Goal: Task Accomplishment & Management: Complete application form

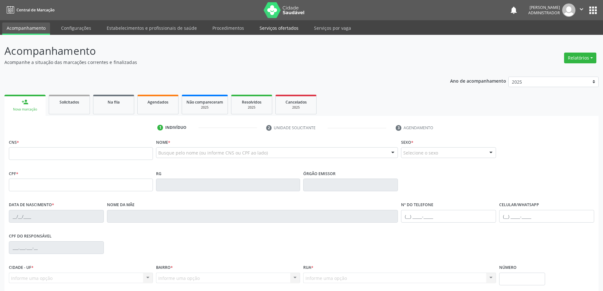
click at [269, 29] on link "Serviços ofertados" at bounding box center [279, 27] width 48 height 11
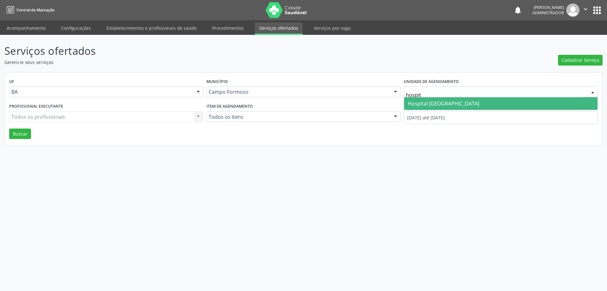
type input "hospita"
click at [441, 105] on span "Hospital [GEOGRAPHIC_DATA]" at bounding box center [443, 103] width 71 height 7
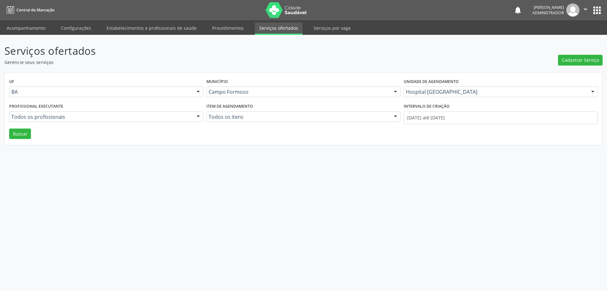
click at [198, 116] on div at bounding box center [198, 117] width 9 height 11
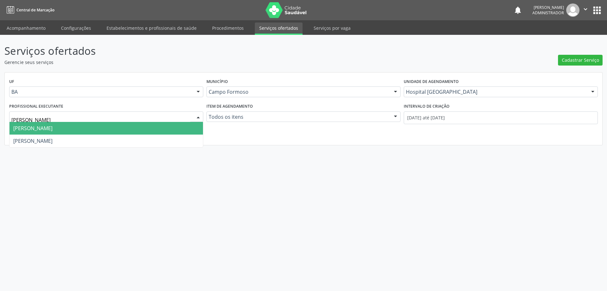
type input "[PERSON_NAME]"
click at [187, 125] on span "[PERSON_NAME]" at bounding box center [106, 128] width 194 height 13
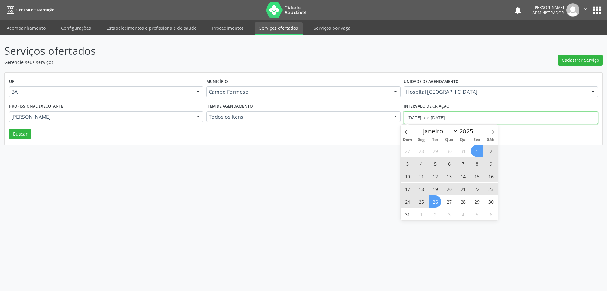
click at [416, 117] on input "[DATE] até [DATE]" at bounding box center [501, 117] width 194 height 13
click at [406, 131] on icon at bounding box center [406, 132] width 4 height 4
select select "6"
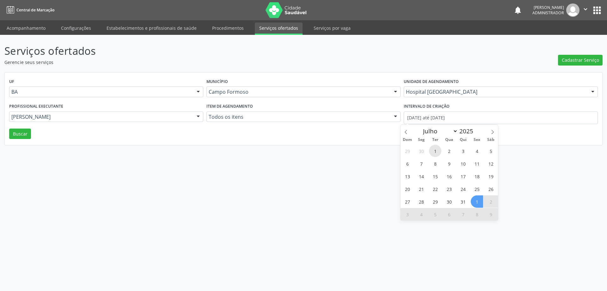
click at [433, 148] on span "1" at bounding box center [435, 151] width 12 height 12
type input "[DATE]"
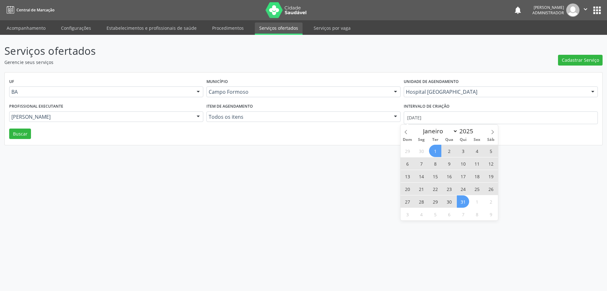
click at [459, 201] on span "31" at bounding box center [463, 201] width 12 height 12
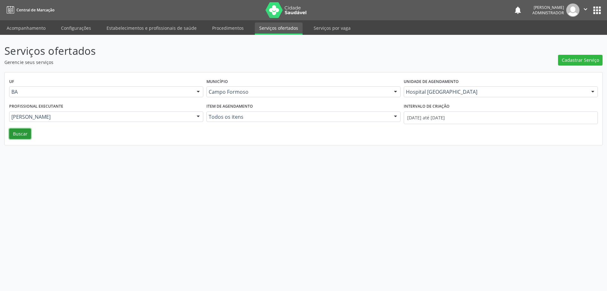
click at [17, 134] on button "Buscar" at bounding box center [20, 133] width 22 height 11
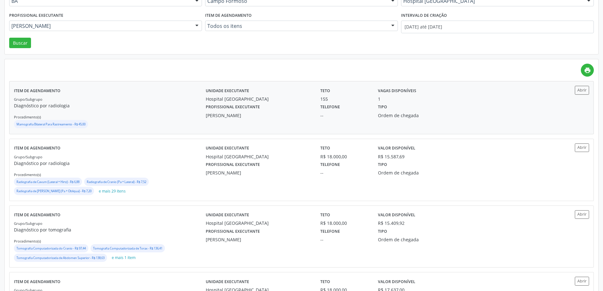
scroll to position [127, 0]
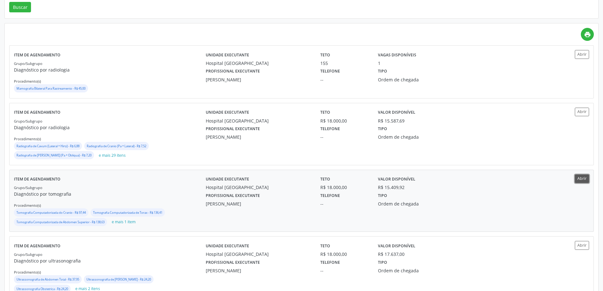
click at [576, 180] on button "Abrir" at bounding box center [582, 178] width 14 height 9
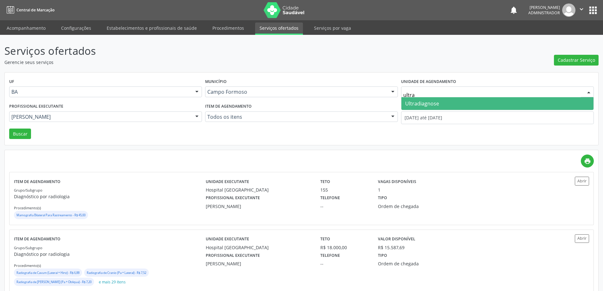
type input "ultrad"
click at [432, 102] on span "Ultradiagnose" at bounding box center [422, 103] width 34 height 7
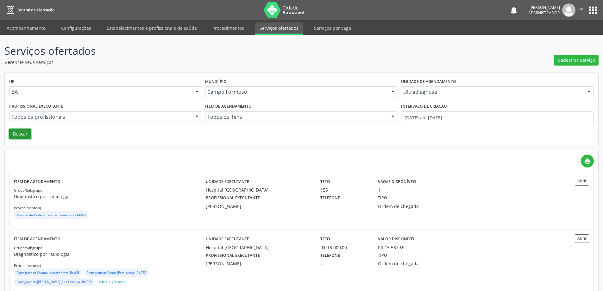
click at [21, 136] on button "Buscar" at bounding box center [20, 133] width 22 height 11
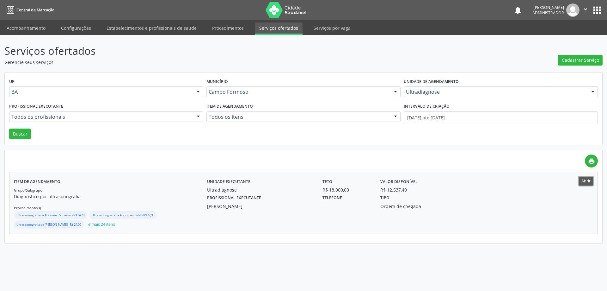
click at [587, 180] on button "Abrir" at bounding box center [586, 181] width 14 height 9
click at [39, 28] on link "Acompanhamento" at bounding box center [26, 27] width 48 height 11
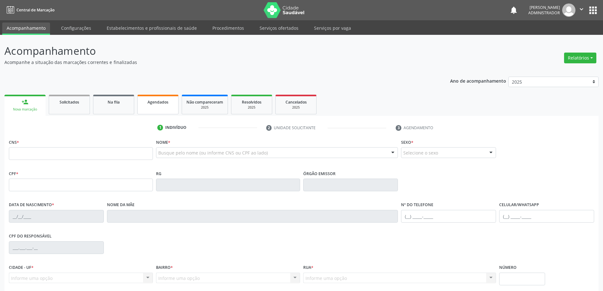
click at [164, 99] on div "Agendados" at bounding box center [158, 101] width 32 height 7
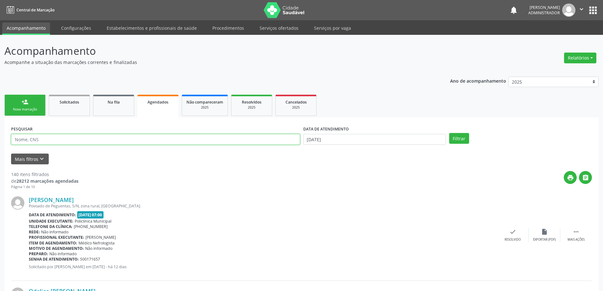
click at [69, 139] on input "text" at bounding box center [155, 139] width 289 height 11
type input "705001600956357"
click at [323, 142] on input "[DATE]" at bounding box center [374, 139] width 143 height 11
click at [460, 143] on button "Filtrar" at bounding box center [459, 138] width 20 height 11
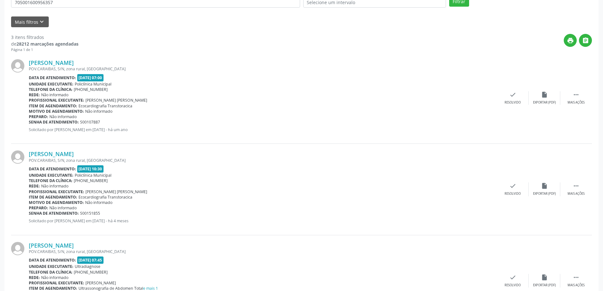
scroll to position [183, 0]
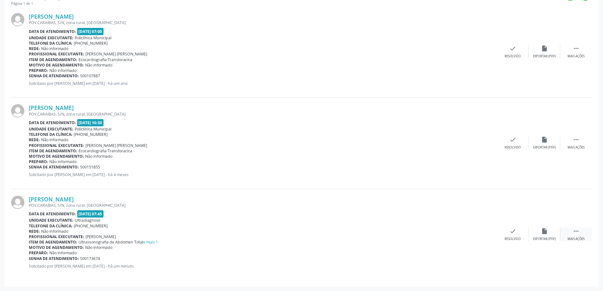
click at [576, 231] on icon "" at bounding box center [575, 230] width 7 height 7
click at [543, 233] on icon "edit" at bounding box center [544, 230] width 7 height 7
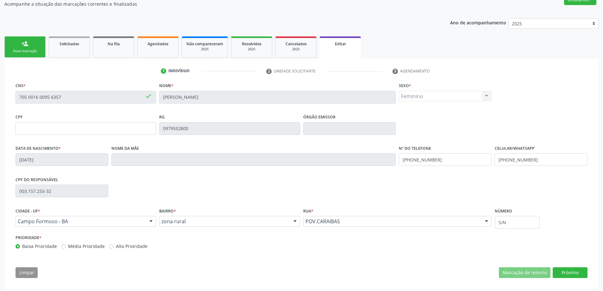
scroll to position [61, 0]
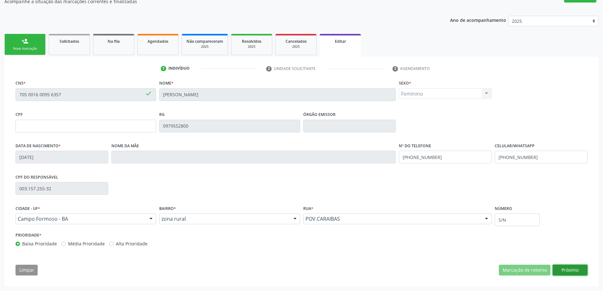
click at [562, 269] on button "Próximo" at bounding box center [569, 269] width 35 height 11
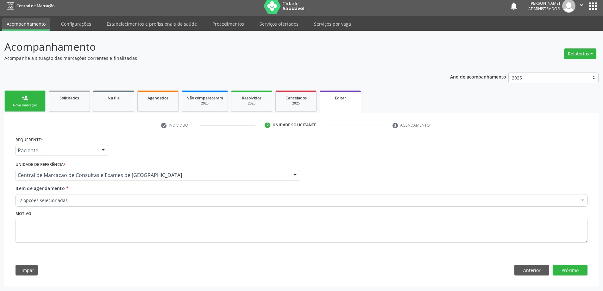
scroll to position [4, 0]
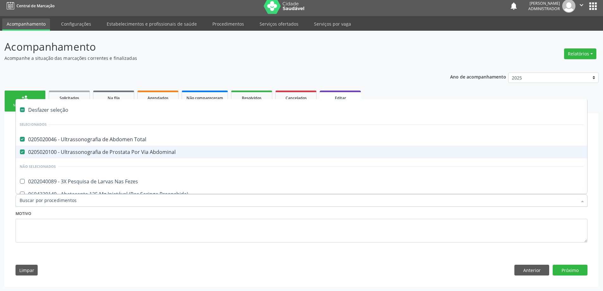
click at [226, 150] on div "0205020100 - Ultrassonografia de Prostata Por Via Abdominal" at bounding box center [301, 151] width 563 height 5
checkbox Abdominal "false"
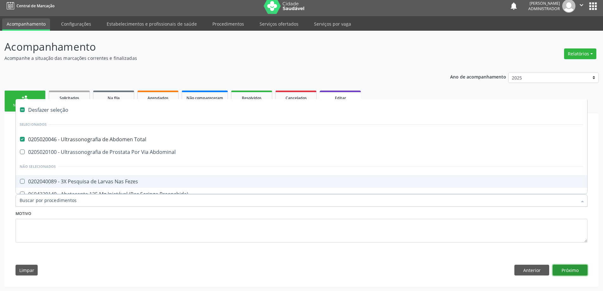
click at [563, 266] on button "Próximo" at bounding box center [569, 269] width 35 height 11
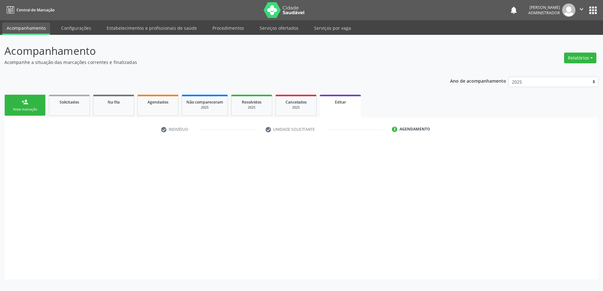
scroll to position [0, 0]
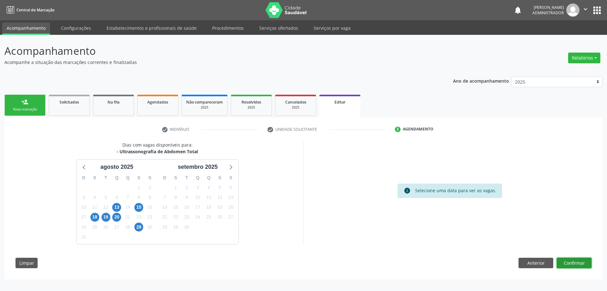
click at [565, 262] on button "Confirmar" at bounding box center [574, 263] width 35 height 11
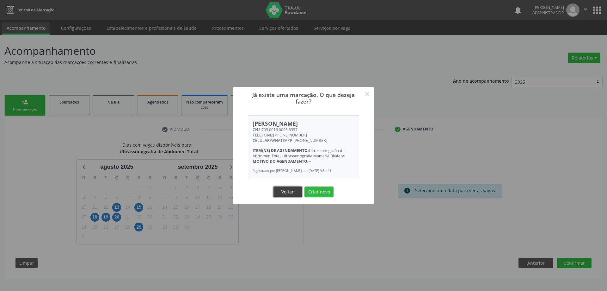
click at [290, 192] on button "Voltar" at bounding box center [288, 191] width 28 height 11
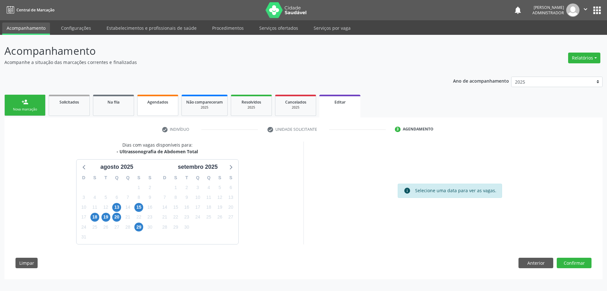
click at [154, 104] on span "Agendados" at bounding box center [157, 101] width 21 height 5
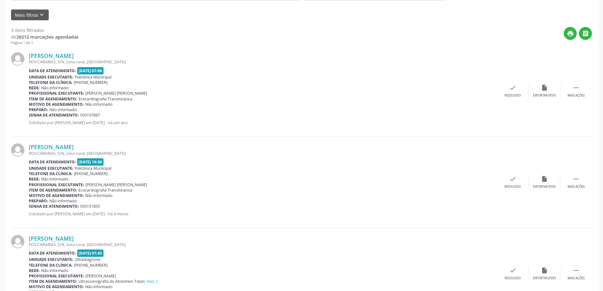
scroll to position [183, 0]
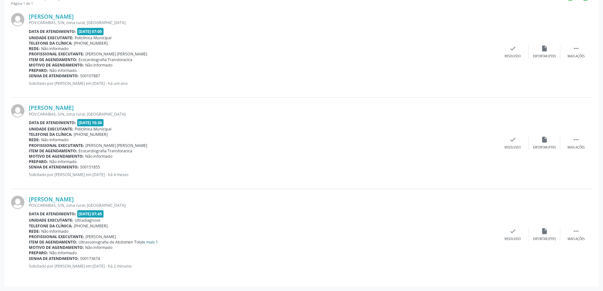
click at [152, 242] on link "e mais 1" at bounding box center [150, 241] width 15 height 5
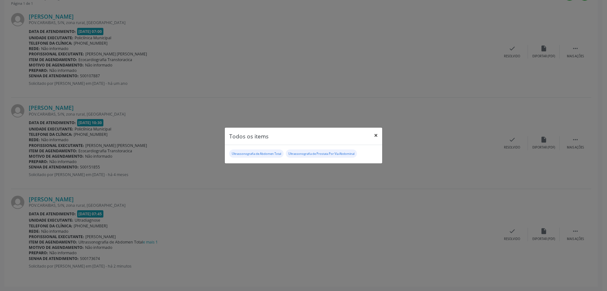
click at [375, 137] on button "×" at bounding box center [376, 135] width 13 height 16
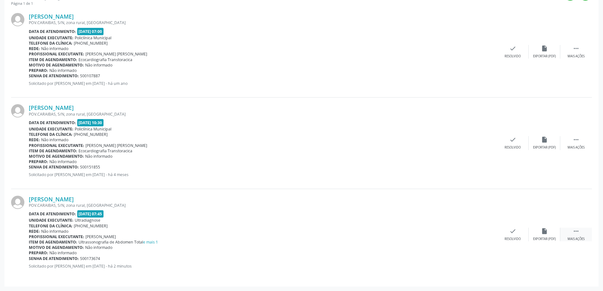
click at [573, 228] on icon "" at bounding box center [575, 230] width 7 height 7
click at [543, 231] on icon "edit" at bounding box center [544, 230] width 7 height 7
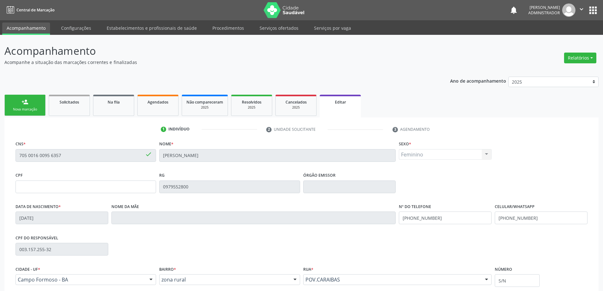
scroll to position [61, 0]
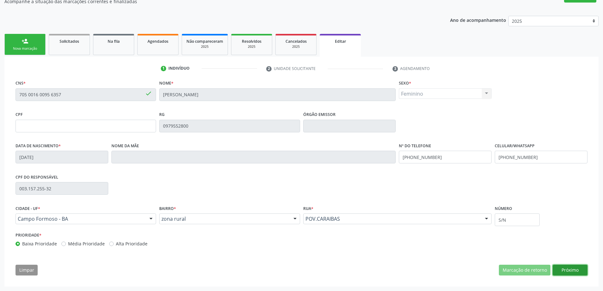
click at [562, 270] on button "Próximo" at bounding box center [569, 269] width 35 height 11
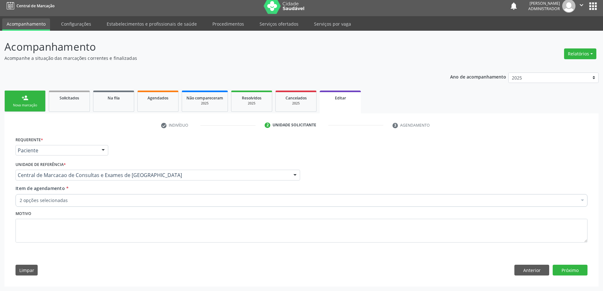
scroll to position [4, 0]
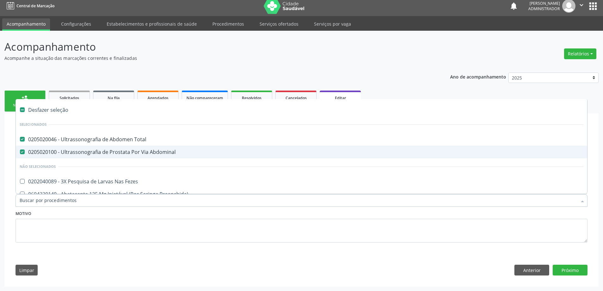
click at [97, 152] on div "0205020100 - Ultrassonografia de Prostata Por Via Abdominal" at bounding box center [301, 151] width 563 height 5
checkbox Abdominal "false"
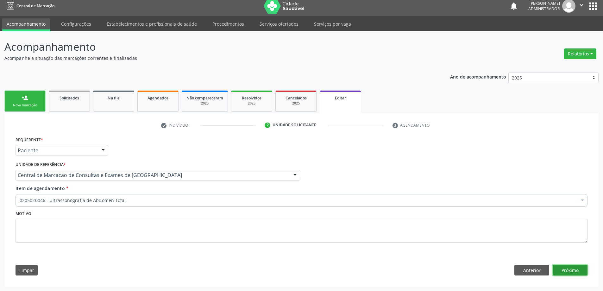
click at [567, 270] on button "Próximo" at bounding box center [569, 269] width 35 height 11
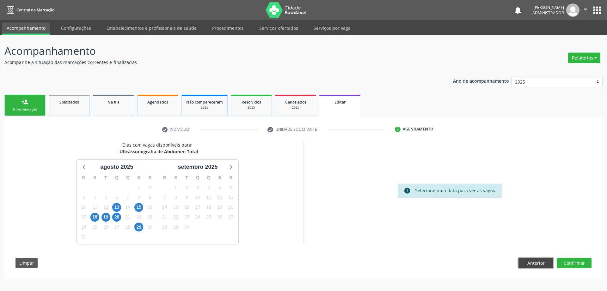
click at [538, 264] on button "Anterior" at bounding box center [536, 263] width 35 height 11
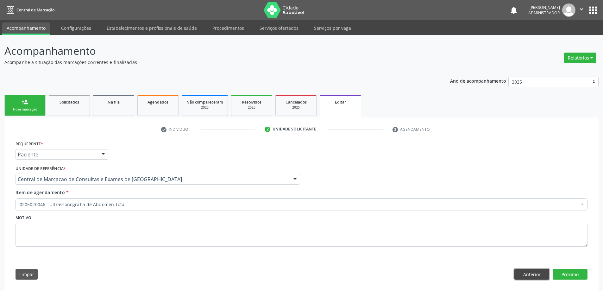
click at [536, 274] on button "Anterior" at bounding box center [531, 274] width 35 height 11
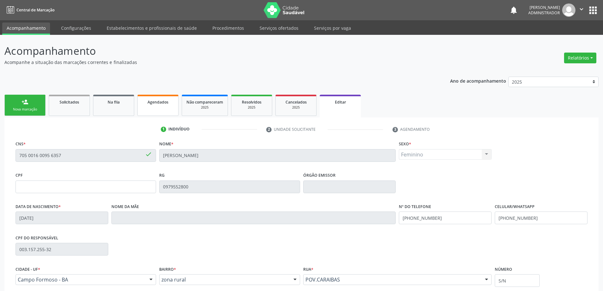
click at [160, 100] on span "Agendados" at bounding box center [157, 101] width 21 height 5
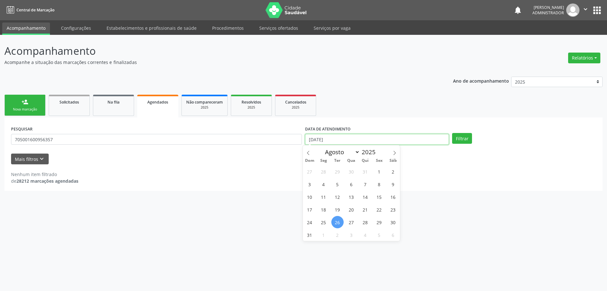
click at [348, 139] on input "[DATE]" at bounding box center [377, 139] width 144 height 11
click at [463, 138] on button "Filtrar" at bounding box center [462, 138] width 20 height 11
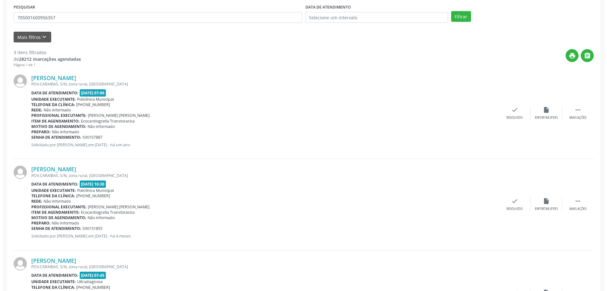
scroll to position [183, 0]
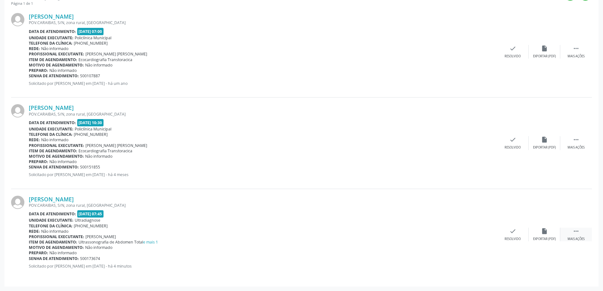
click at [576, 232] on icon "" at bounding box center [575, 230] width 7 height 7
click at [481, 230] on icon "cancel" at bounding box center [480, 230] width 7 height 7
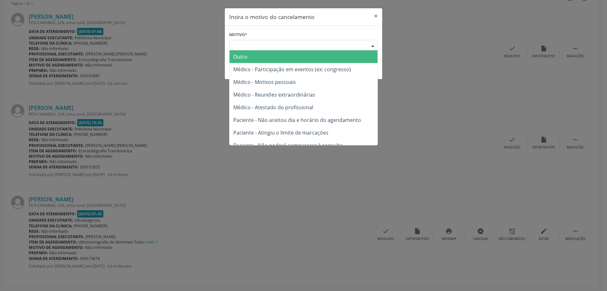
click at [371, 43] on div at bounding box center [372, 45] width 9 height 11
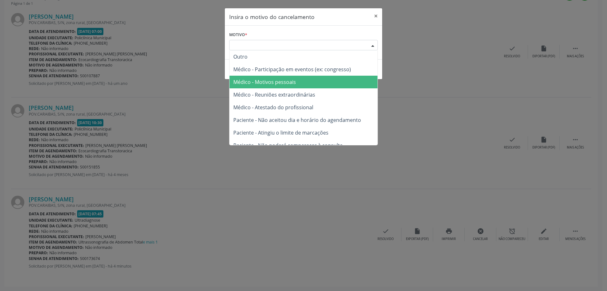
click at [344, 80] on span "Médico - Motivos pessoais" at bounding box center [304, 82] width 148 height 13
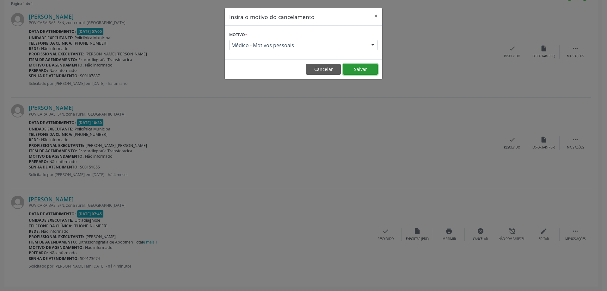
click at [368, 68] on button "Salvar" at bounding box center [360, 69] width 35 height 11
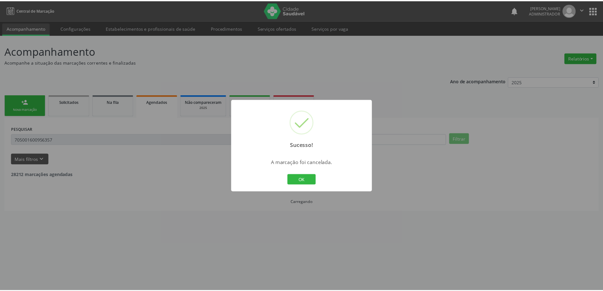
scroll to position [0, 0]
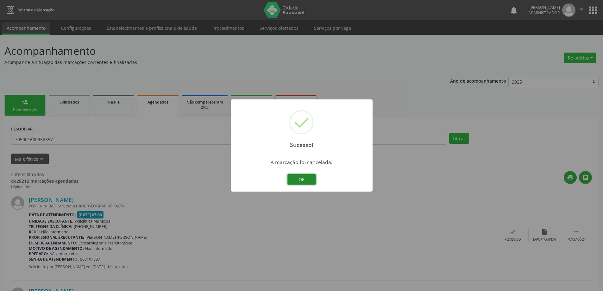
click at [301, 181] on button "OK" at bounding box center [301, 179] width 28 height 11
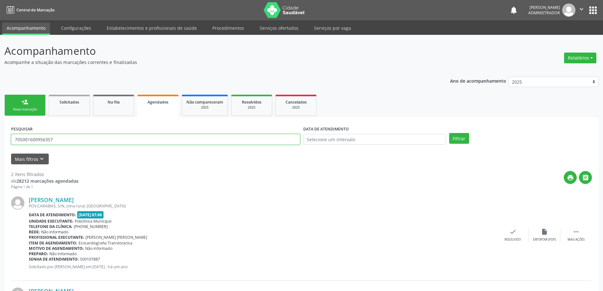
drag, startPoint x: 58, startPoint y: 142, endPoint x: 12, endPoint y: 143, distance: 46.2
click at [12, 143] on input "705001600956357" at bounding box center [155, 139] width 289 height 11
click at [24, 109] on div "Nova marcação" at bounding box center [25, 109] width 32 height 5
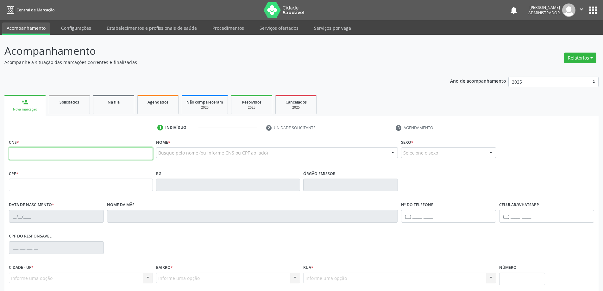
click at [87, 154] on input "text" at bounding box center [81, 153] width 144 height 13
paste input "705 0016 0095 6357"
type input "705 0016 0095 6357"
type input "0979552800"
type input "[DATE]"
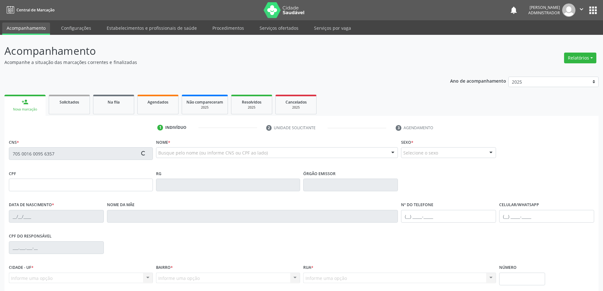
type input "[PHONE_NUMBER]"
type input "003.157.255-32"
type input "S/N"
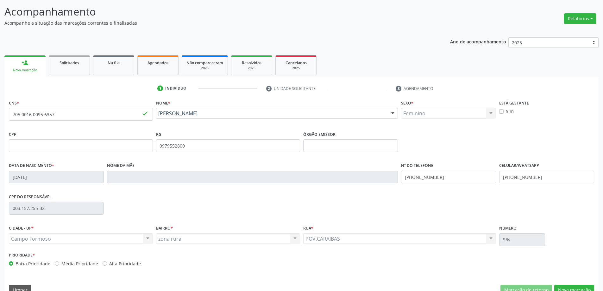
scroll to position [52, 0]
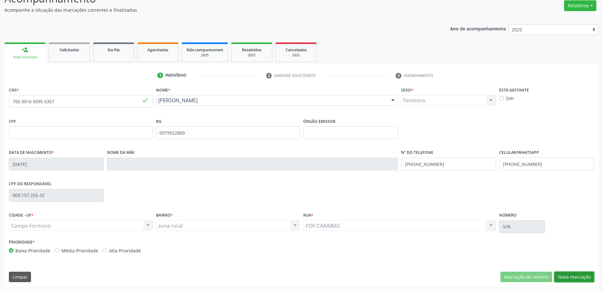
click at [575, 277] on button "Nova marcação" at bounding box center [574, 276] width 40 height 11
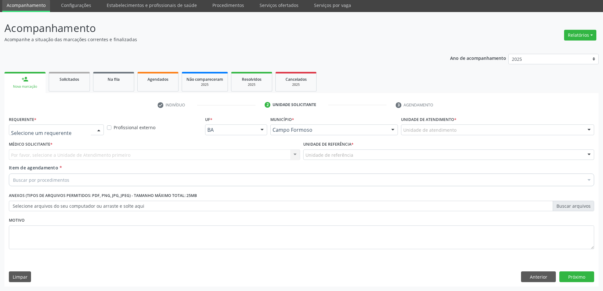
click at [100, 129] on div at bounding box center [98, 130] width 9 height 11
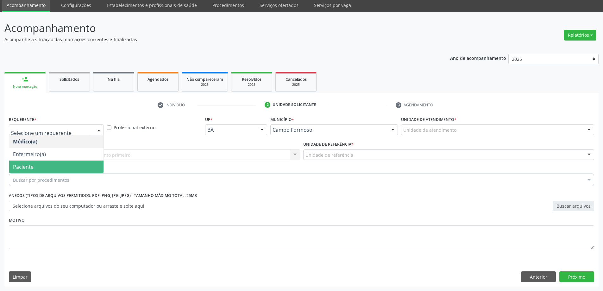
click at [75, 164] on span "Paciente" at bounding box center [56, 166] width 94 height 13
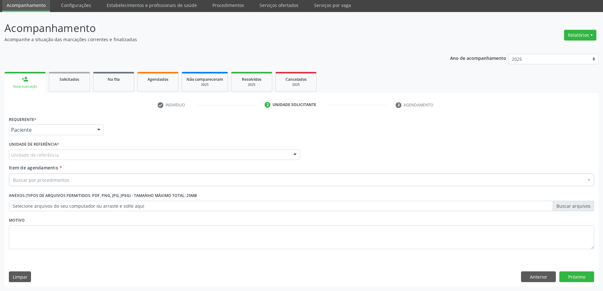
click at [293, 154] on div at bounding box center [294, 155] width 9 height 11
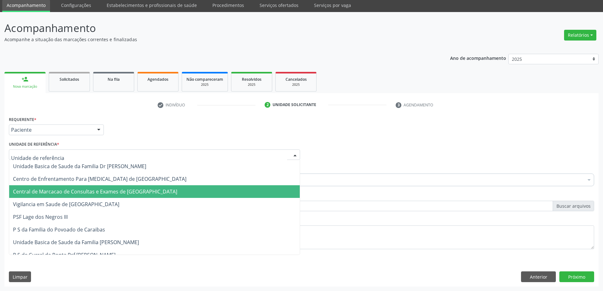
click at [276, 187] on span "Central de Marcacao de Consultas e Exames de [GEOGRAPHIC_DATA]" at bounding box center [154, 191] width 290 height 13
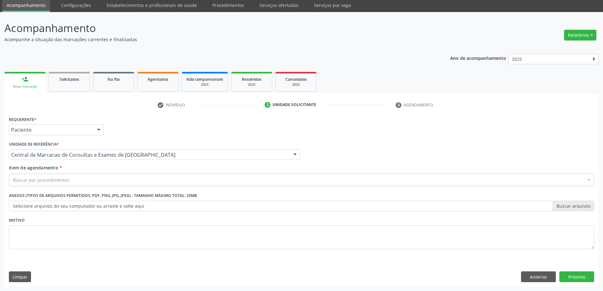
click at [140, 180] on div "Buscar por procedimentos" at bounding box center [301, 179] width 585 height 13
type input "abd"
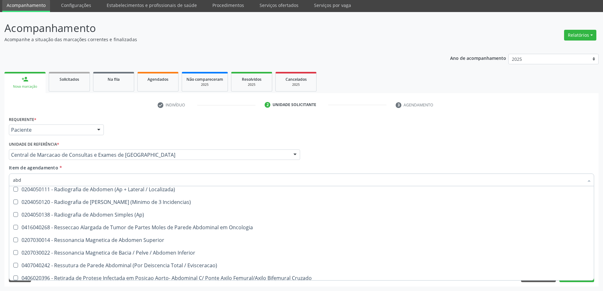
scroll to position [425, 0]
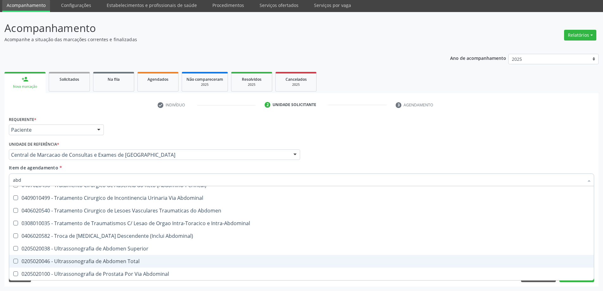
click at [157, 260] on div "0205020046 - Ultrassonografia de Abdomen Total" at bounding box center [301, 260] width 577 height 5
checkbox Total "true"
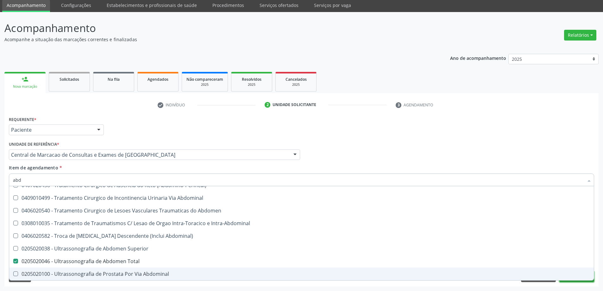
click at [573, 281] on button "Próximo" at bounding box center [576, 276] width 35 height 11
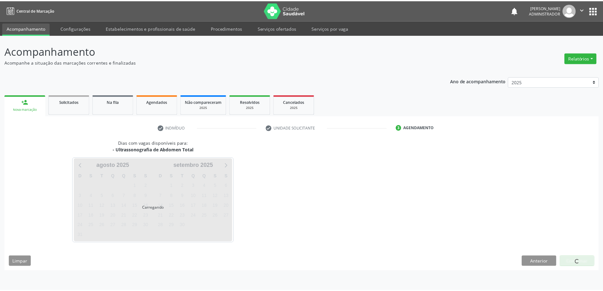
scroll to position [0, 0]
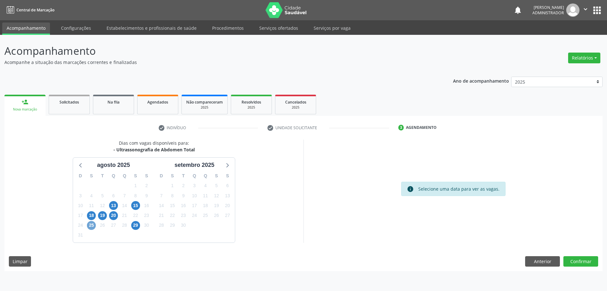
click at [90, 226] on span "25" at bounding box center [91, 225] width 9 height 9
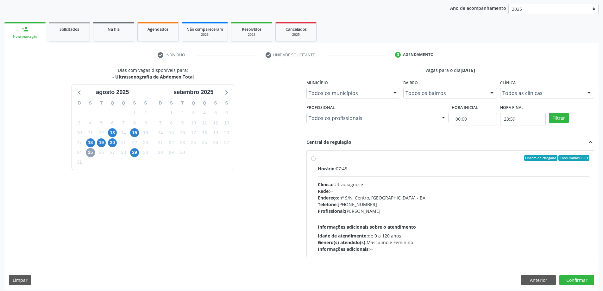
scroll to position [76, 0]
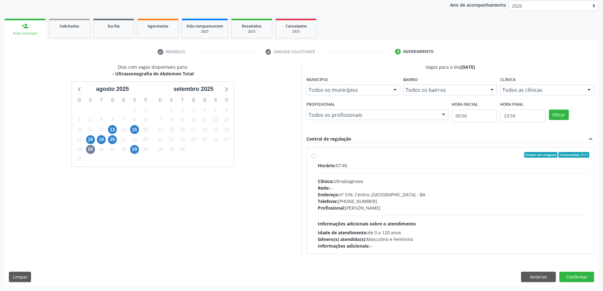
click at [318, 156] on label "Ordem de chegada Consumidos: 0 / 1 Horário: 07:45 Clínica: Ultradiagnose Rede: …" at bounding box center [454, 200] width 272 height 97
click at [314, 156] on input "Ordem de chegada Consumidos: 0 / 1 Horário: 07:45 Clínica: Ultradiagnose Rede: …" at bounding box center [313, 155] width 4 height 6
radio input "true"
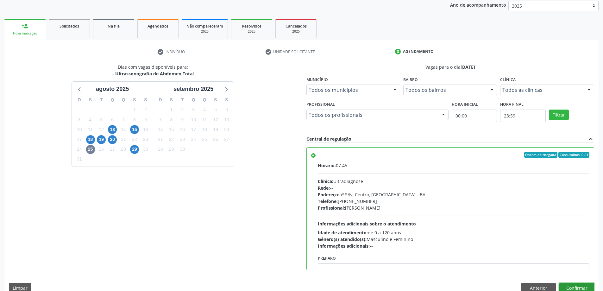
click at [580, 287] on button "Confirmar" at bounding box center [576, 288] width 35 height 11
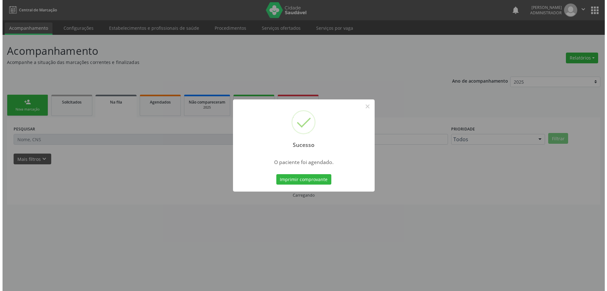
scroll to position [0, 0]
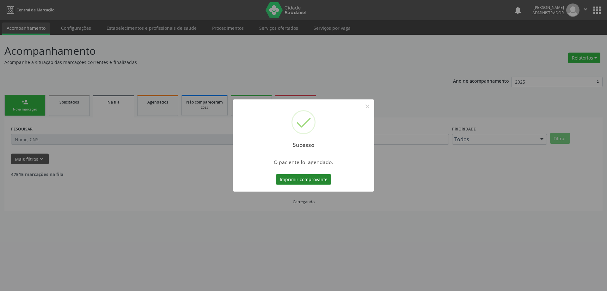
click at [313, 178] on button "Imprimir comprovante" at bounding box center [303, 179] width 55 height 11
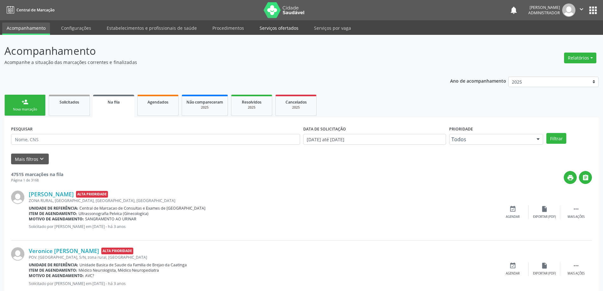
click at [265, 28] on link "Serviços ofertados" at bounding box center [279, 27] width 48 height 11
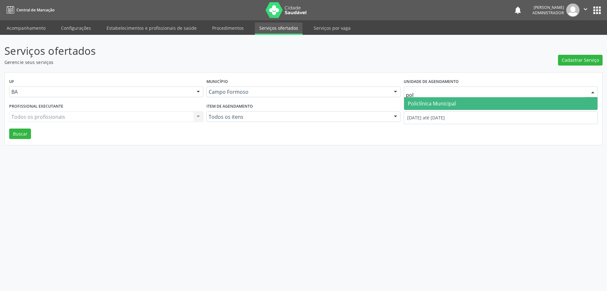
type input "poli"
click at [444, 104] on span "Policlínica Municipal" at bounding box center [432, 103] width 48 height 7
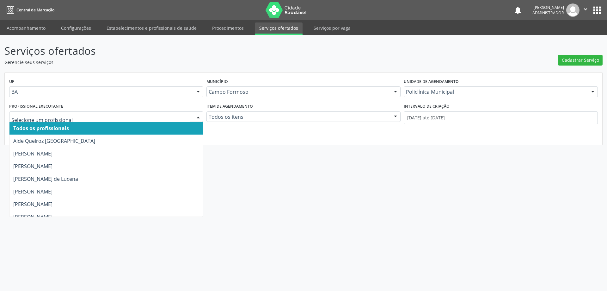
click at [196, 115] on div at bounding box center [198, 117] width 9 height 11
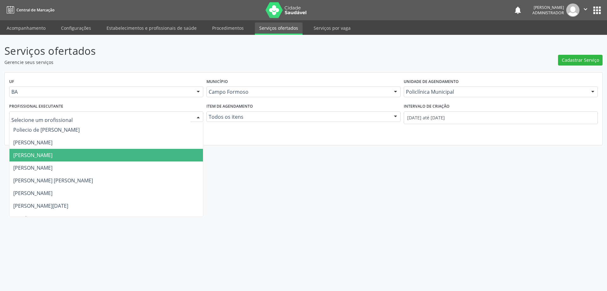
scroll to position [380, 0]
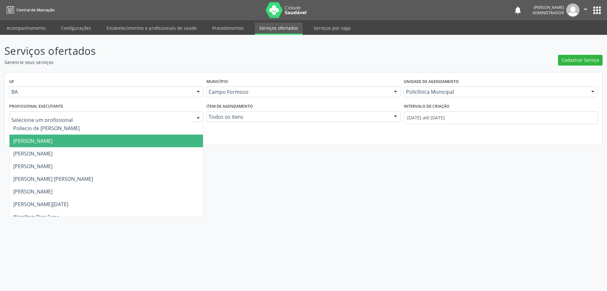
click at [178, 142] on span "[PERSON_NAME]" at bounding box center [106, 140] width 194 height 13
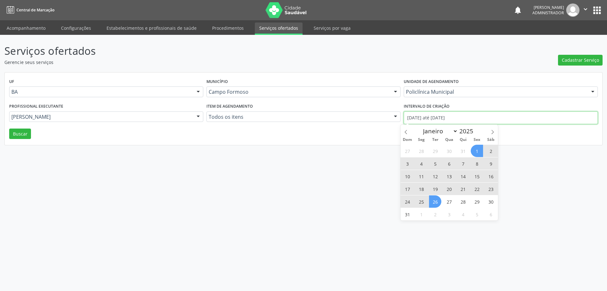
click at [424, 117] on input "[DATE] até [DATE]" at bounding box center [501, 117] width 194 height 13
click at [407, 134] on span at bounding box center [406, 130] width 11 height 11
select select "6"
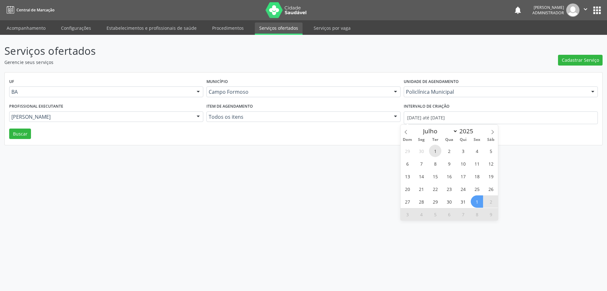
click at [435, 151] on span "1" at bounding box center [435, 151] width 12 height 12
type input "[DATE]"
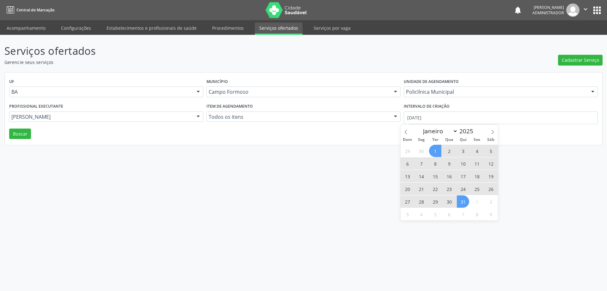
click at [463, 203] on span "31" at bounding box center [463, 201] width 12 height 12
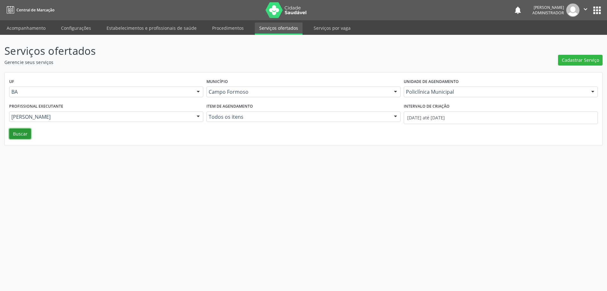
click at [26, 131] on button "Buscar" at bounding box center [20, 133] width 22 height 11
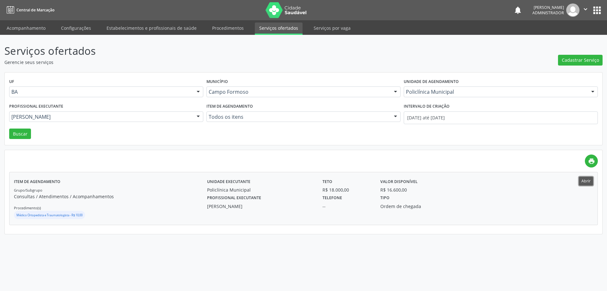
click at [586, 181] on button "Abrir" at bounding box center [586, 181] width 14 height 9
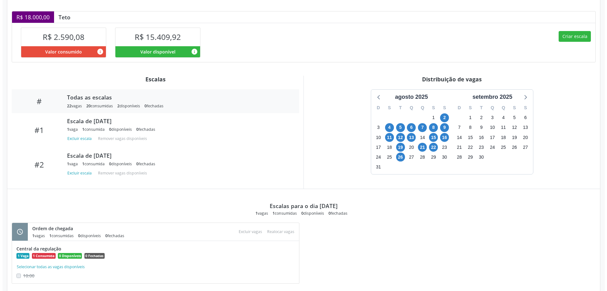
scroll to position [164, 0]
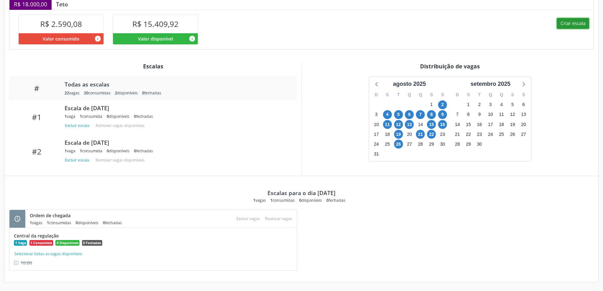
click at [574, 24] on button "Criar escala" at bounding box center [572, 23] width 32 height 11
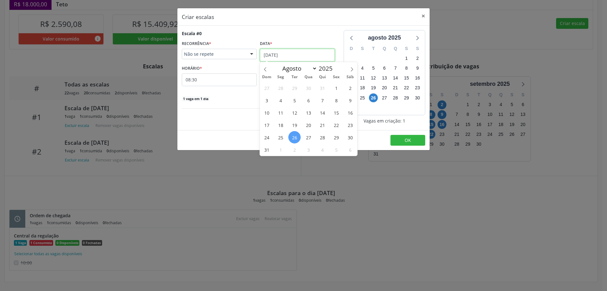
click at [277, 55] on input "[DATE]" at bounding box center [297, 55] width 75 height 13
click at [308, 136] on span "27" at bounding box center [308, 137] width 12 height 12
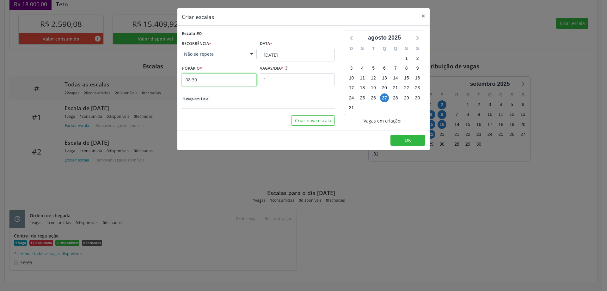
click at [239, 81] on input "08:30" at bounding box center [219, 79] width 75 height 13
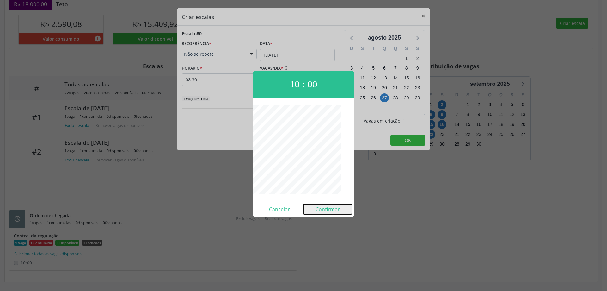
click at [333, 207] on button "Confirmar" at bounding box center [328, 209] width 48 height 10
type input "10:00"
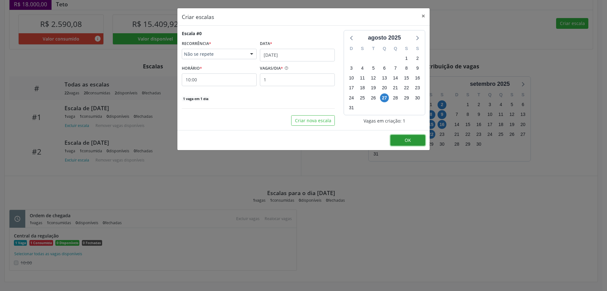
click at [408, 139] on span "OK" at bounding box center [408, 140] width 6 height 6
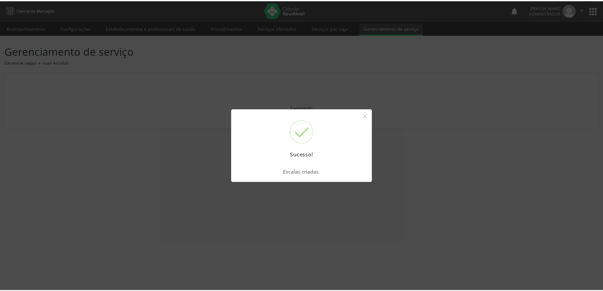
scroll to position [0, 0]
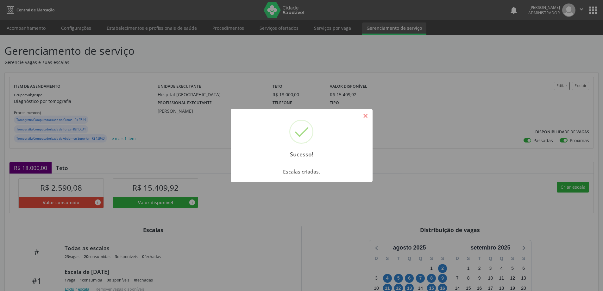
click at [364, 118] on button "×" at bounding box center [365, 115] width 11 height 11
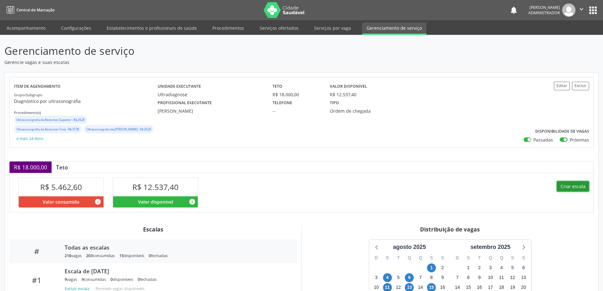
click at [562, 186] on button "Criar escala" at bounding box center [572, 186] width 32 height 11
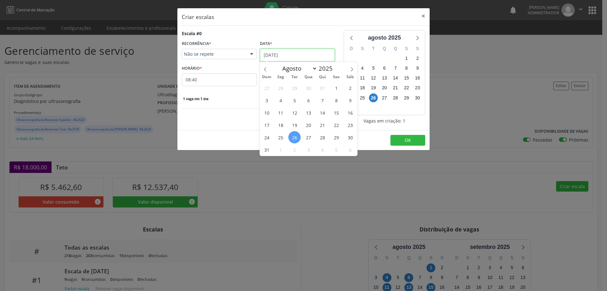
click at [289, 52] on input "[DATE]" at bounding box center [297, 55] width 75 height 13
click at [280, 140] on span "25" at bounding box center [281, 137] width 12 height 12
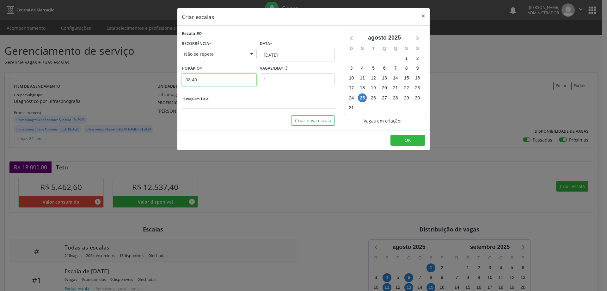
click at [238, 79] on input "08:40" at bounding box center [219, 79] width 75 height 13
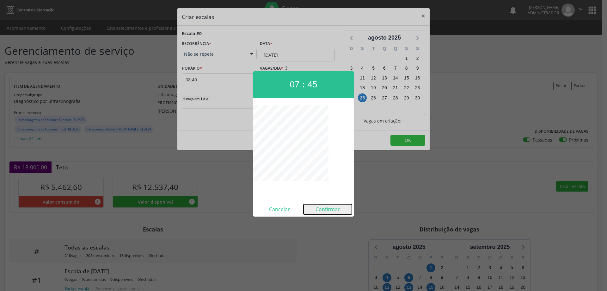
click at [327, 210] on button "Confirmar" at bounding box center [328, 209] width 48 height 10
type input "07:45"
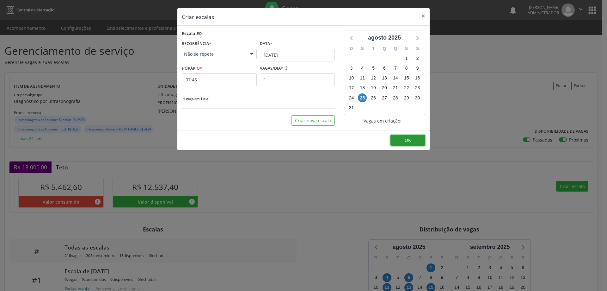
click at [407, 143] on span "OK" at bounding box center [408, 140] width 6 height 6
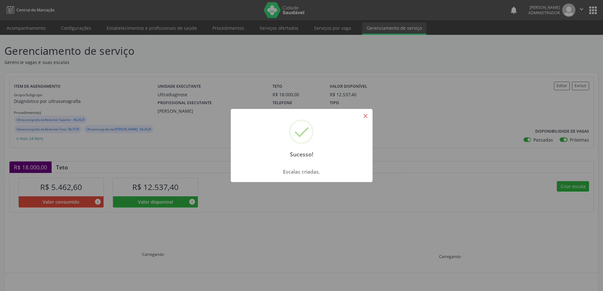
click at [361, 117] on button "×" at bounding box center [365, 115] width 11 height 11
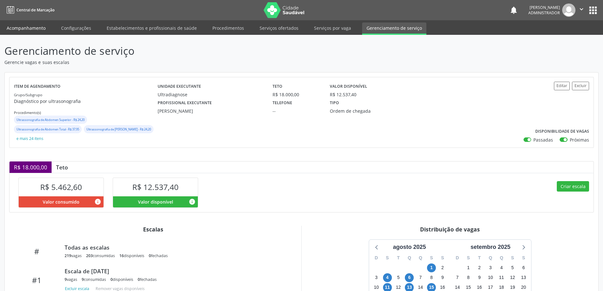
click at [21, 28] on link "Acompanhamento" at bounding box center [26, 27] width 48 height 11
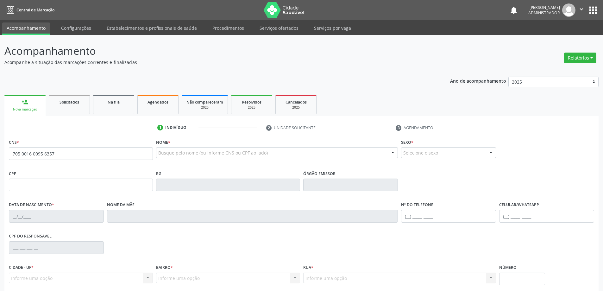
type input "705 0016 0095 6357"
type input "0979552800"
type input "[DATE]"
type input "[PHONE_NUMBER]"
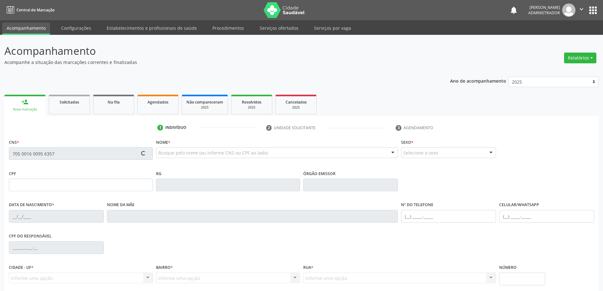
type input "003.157.255-32"
type input "S/N"
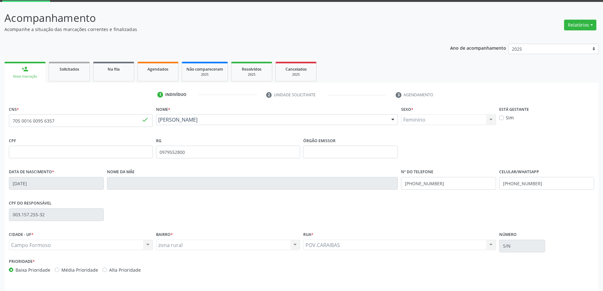
scroll to position [52, 0]
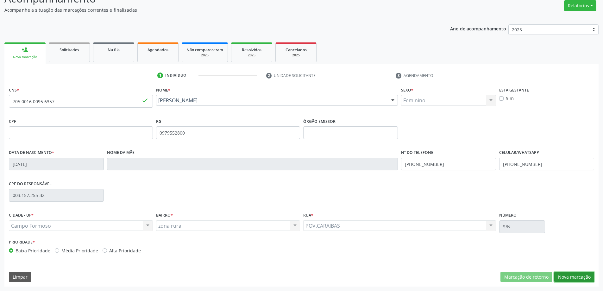
click at [560, 276] on button "Nova marcação" at bounding box center [574, 276] width 40 height 11
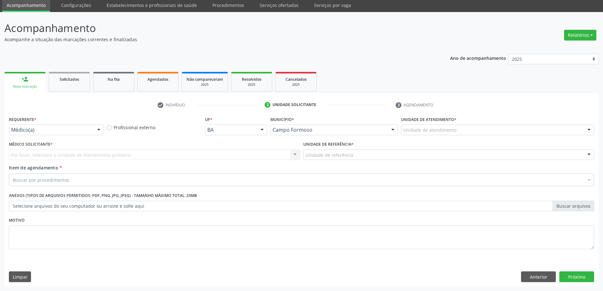
scroll to position [23, 0]
click at [98, 128] on div at bounding box center [98, 130] width 9 height 11
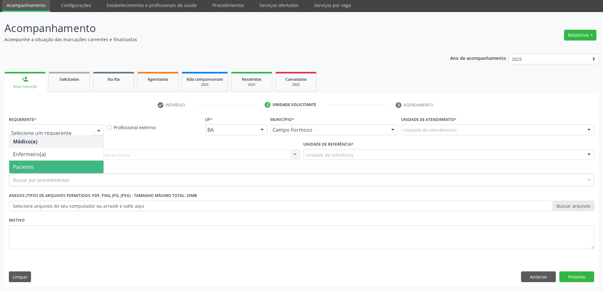
click at [84, 163] on span "Paciente" at bounding box center [56, 166] width 94 height 13
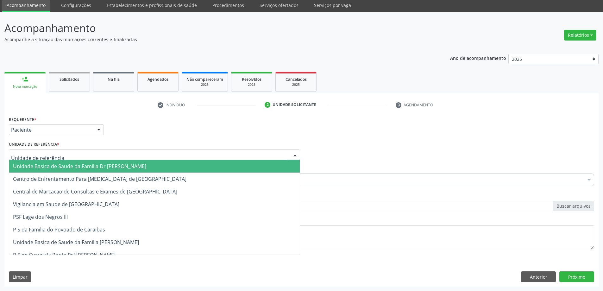
drag, startPoint x: 295, startPoint y: 152, endPoint x: 275, endPoint y: 168, distance: 26.1
click at [293, 153] on div at bounding box center [294, 155] width 9 height 11
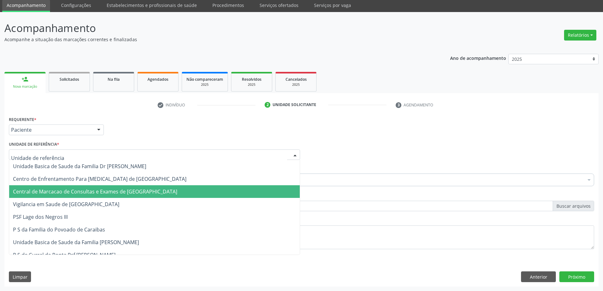
click at [257, 192] on span "Central de Marcacao de Consultas e Exames de [GEOGRAPHIC_DATA]" at bounding box center [154, 191] width 290 height 13
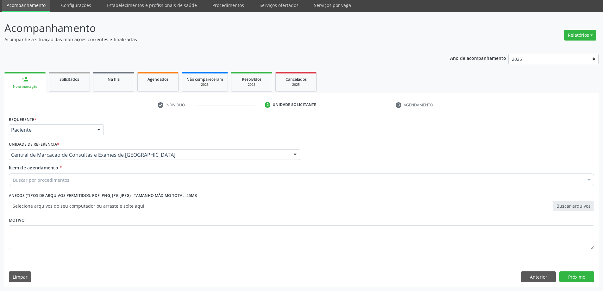
click at [257, 182] on div "Buscar por procedimentos" at bounding box center [301, 179] width 585 height 13
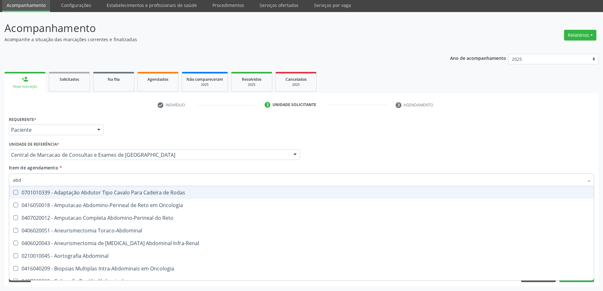
type input "abdo"
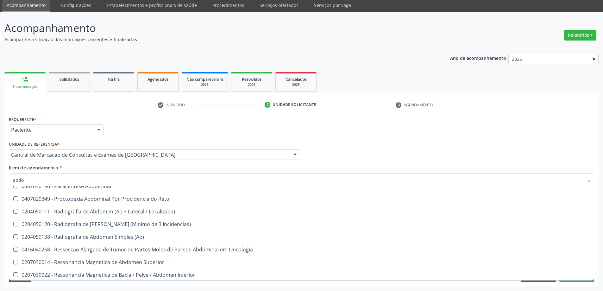
scroll to position [412, 0]
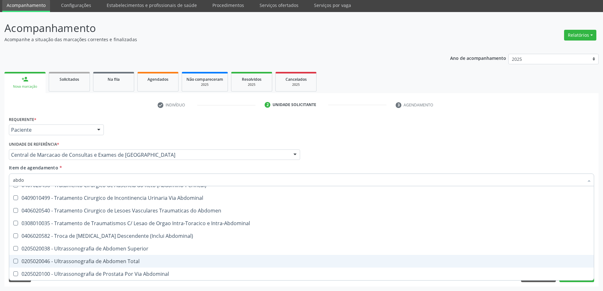
click at [167, 260] on div "0205020046 - Ultrassonografia de Abdomen Total" at bounding box center [301, 260] width 577 height 5
checkbox Total "true"
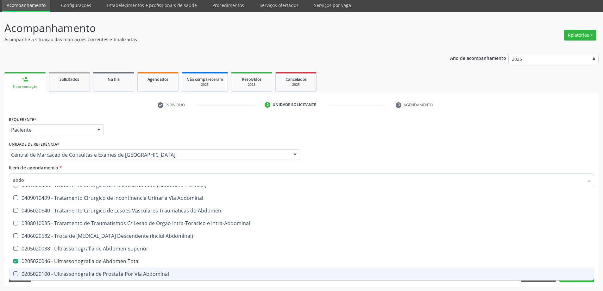
click at [576, 280] on span "0205020100 - Ultrassonografia de Prostata Por Via Abdominal" at bounding box center [301, 273] width 584 height 13
checkbox Abdominal "true"
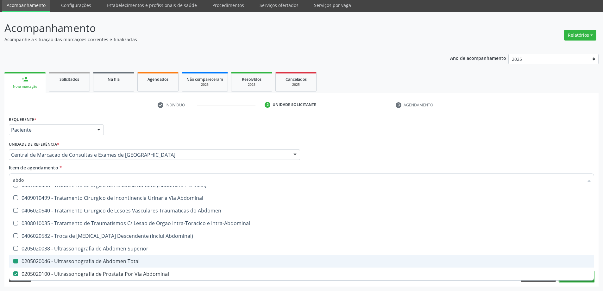
click at [566, 281] on button "Próximo" at bounding box center [576, 276] width 35 height 11
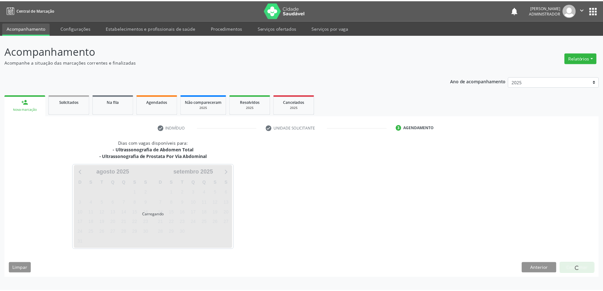
scroll to position [0, 0]
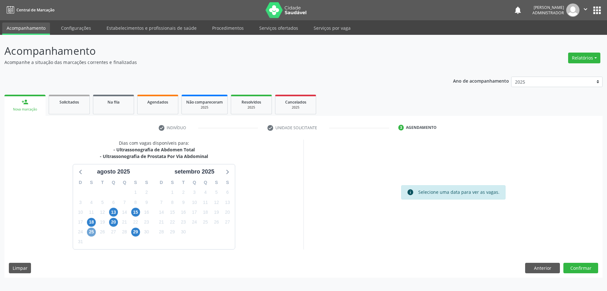
click at [93, 230] on span "25" at bounding box center [91, 231] width 9 height 9
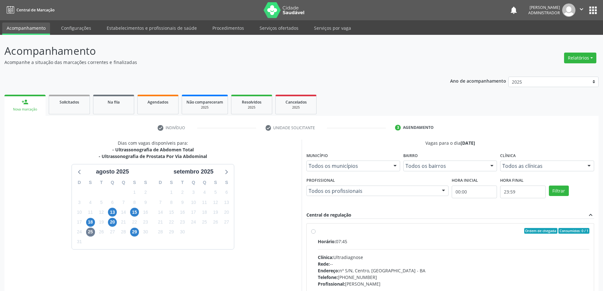
click at [318, 231] on label "Ordem de chegada Consumidos: 0 / 1 Horário: 07:45 Clínica: Ultradiagnose Rede: …" at bounding box center [454, 276] width 272 height 97
click at [312, 231] on input "Ordem de chegada Consumidos: 0 / 1 Horário: 07:45 Clínica: Ultradiagnose Rede: …" at bounding box center [313, 231] width 4 height 6
radio input "true"
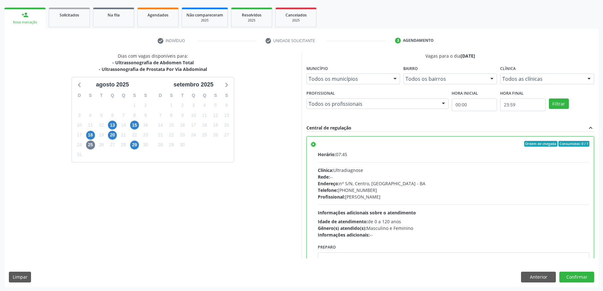
scroll to position [87, 0]
click at [580, 279] on button "Confirmar" at bounding box center [576, 276] width 35 height 11
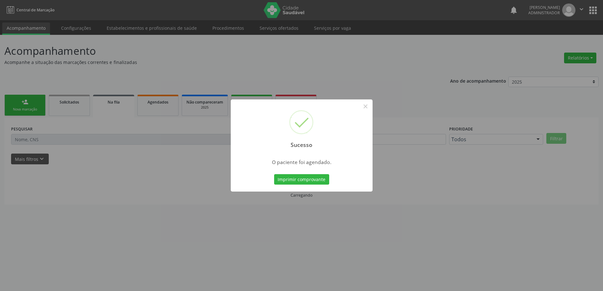
scroll to position [0, 0]
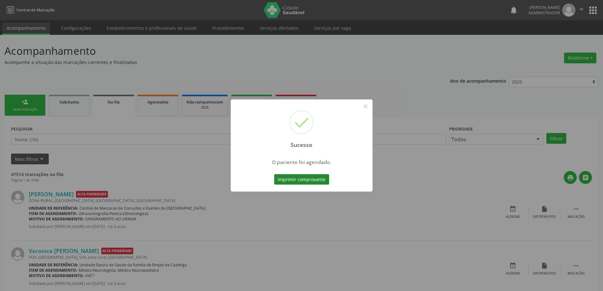
click at [306, 177] on button "Imprimir comprovante" at bounding box center [301, 179] width 55 height 11
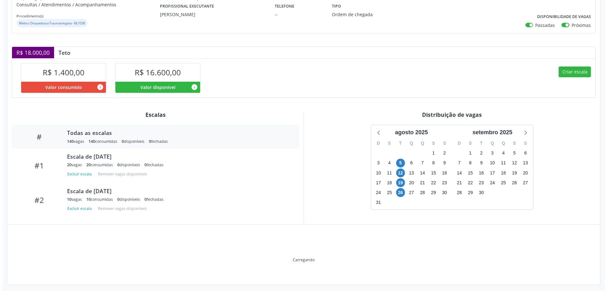
scroll to position [99, 0]
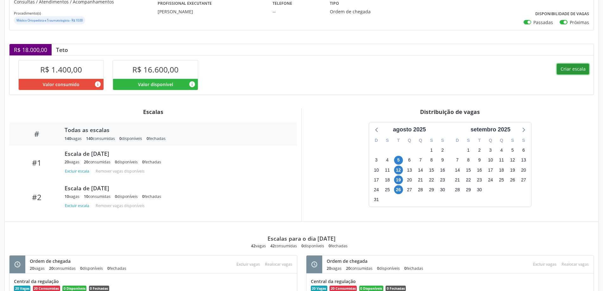
click at [571, 68] on button "Criar escala" at bounding box center [572, 69] width 32 height 11
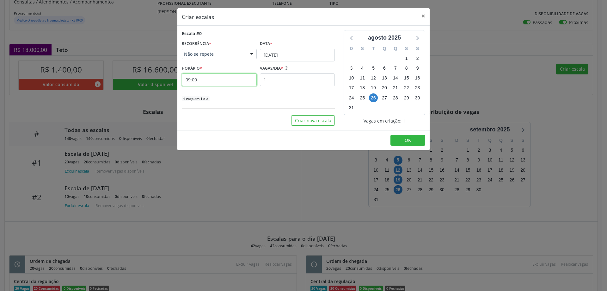
click at [218, 82] on input "09:00" at bounding box center [219, 79] width 75 height 13
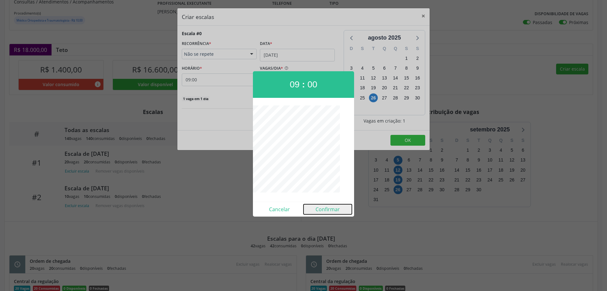
click at [326, 207] on button "Confirmar" at bounding box center [328, 209] width 48 height 10
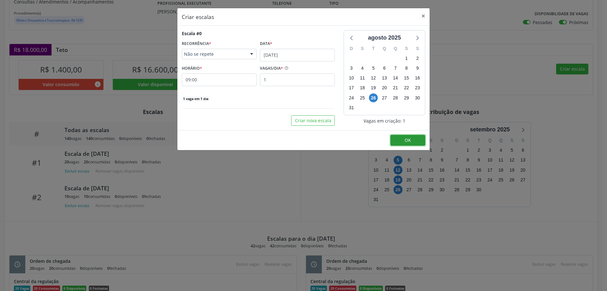
click at [403, 136] on button "OK" at bounding box center [408, 140] width 35 height 11
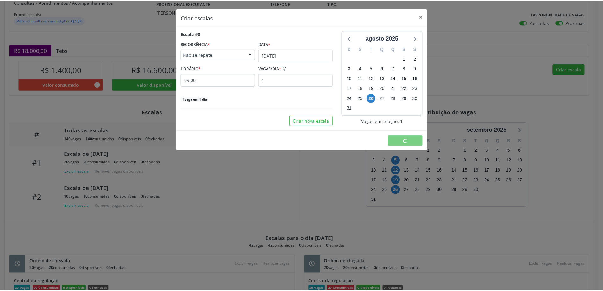
scroll to position [0, 0]
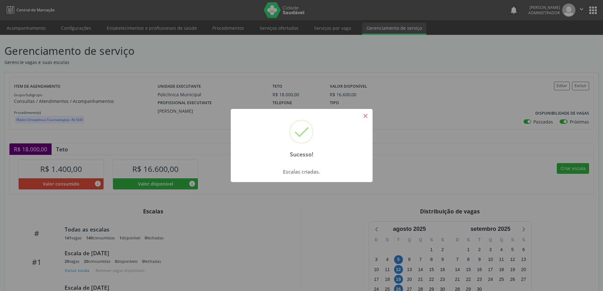
click at [366, 116] on button "×" at bounding box center [365, 115] width 11 height 11
